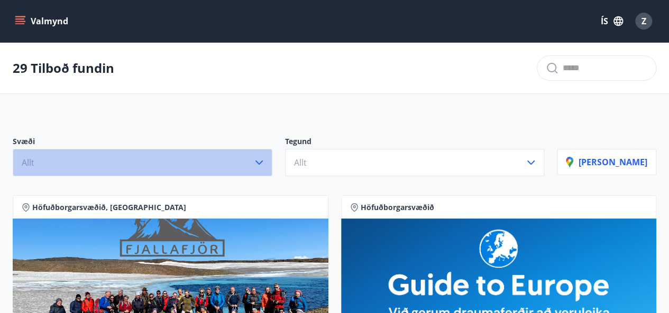
click at [265, 167] on icon "button" at bounding box center [259, 162] width 13 height 13
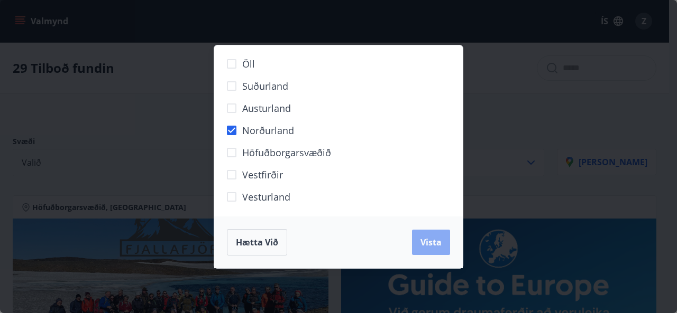
click at [427, 253] on button "Vista" at bounding box center [431, 242] width 38 height 25
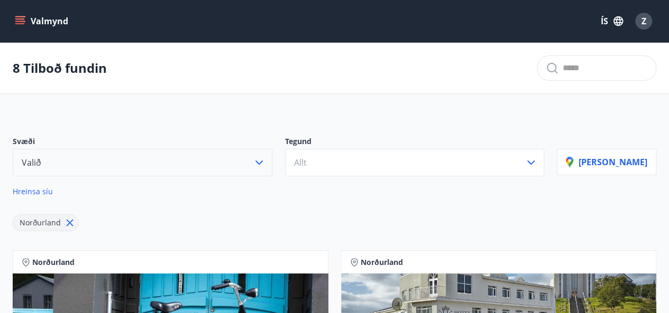
scroll to position [33, 0]
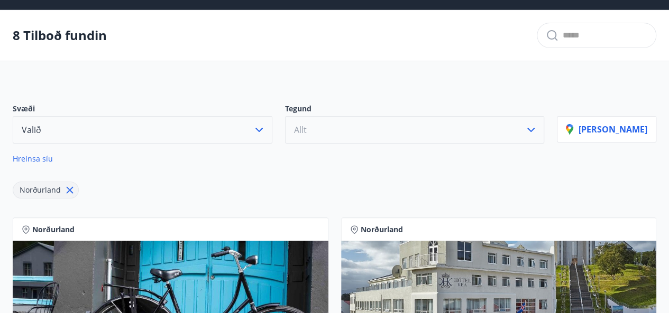
click at [537, 128] on icon "button" at bounding box center [530, 130] width 13 height 13
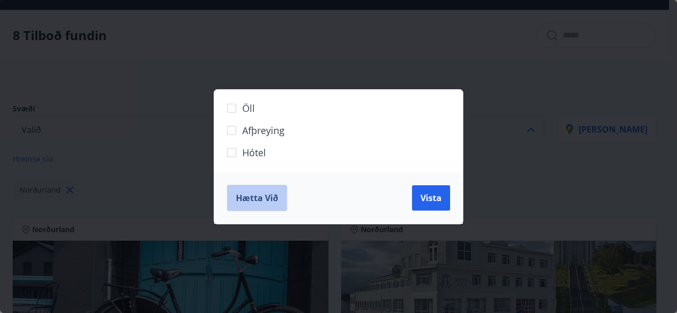
click at [257, 200] on span "Hætta við" at bounding box center [257, 198] width 42 height 12
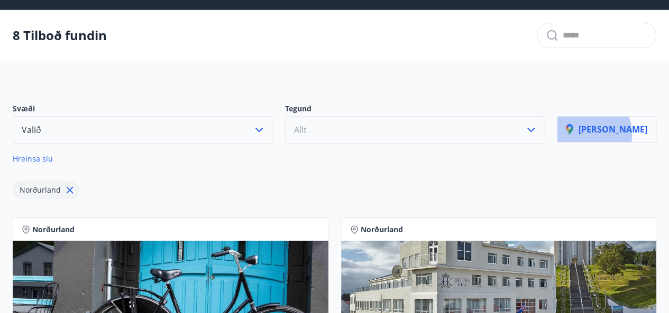
click at [613, 134] on p "[PERSON_NAME]" at bounding box center [606, 130] width 81 height 12
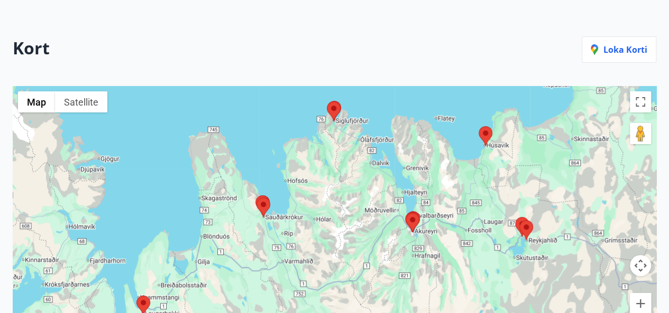
scroll to position [107, 0]
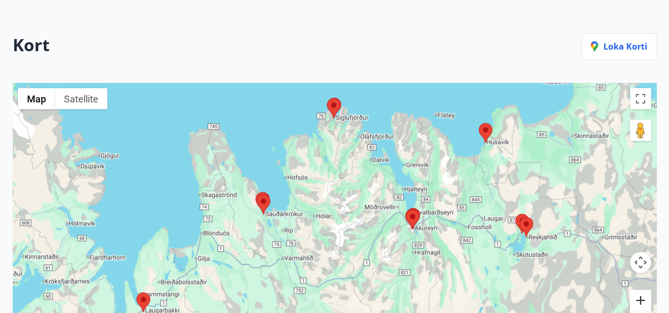
click at [642, 296] on button "Zoom in" at bounding box center [640, 300] width 21 height 21
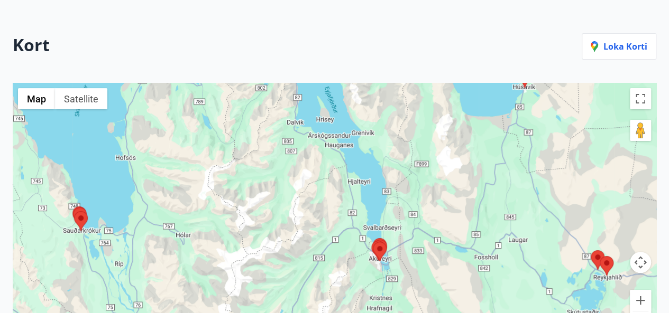
drag, startPoint x: 559, startPoint y: 281, endPoint x: 447, endPoint y: 299, distance: 113.5
click at [447, 299] on div at bounding box center [334, 214] width 643 height 263
click at [642, 301] on button "Zoom in" at bounding box center [640, 300] width 21 height 21
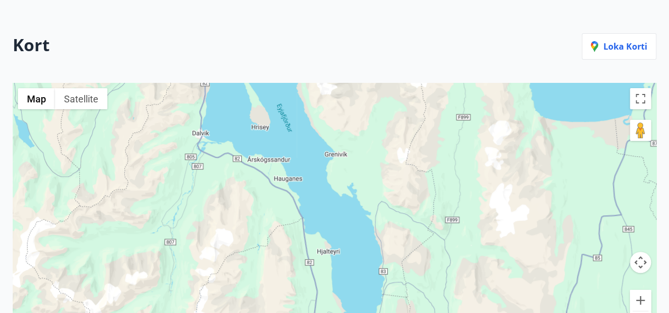
drag, startPoint x: 578, startPoint y: 208, endPoint x: 522, endPoint y: 311, distance: 118.0
click at [522, 311] on div at bounding box center [334, 214] width 643 height 263
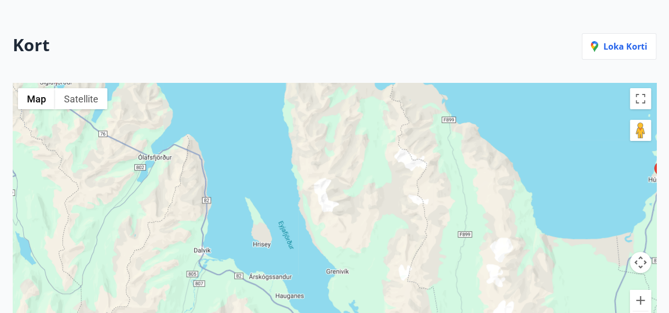
drag, startPoint x: 510, startPoint y: 188, endPoint x: 511, endPoint y: 308, distance: 120.0
click at [511, 308] on div at bounding box center [334, 214] width 643 height 263
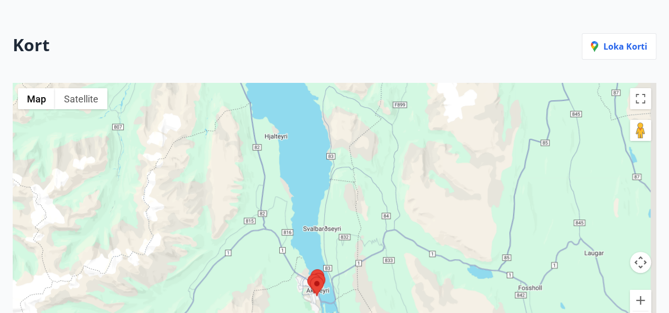
drag, startPoint x: 512, startPoint y: 273, endPoint x: 459, endPoint y: -11, distance: 288.8
click at [459, 0] on html "Valmynd ÍS Z 8 Tilboð fundin Kort Loka korti ← Move left → Move right ↑ Move up…" at bounding box center [334, 172] width 669 height 558
